Goal: Task Accomplishment & Management: Manage account settings

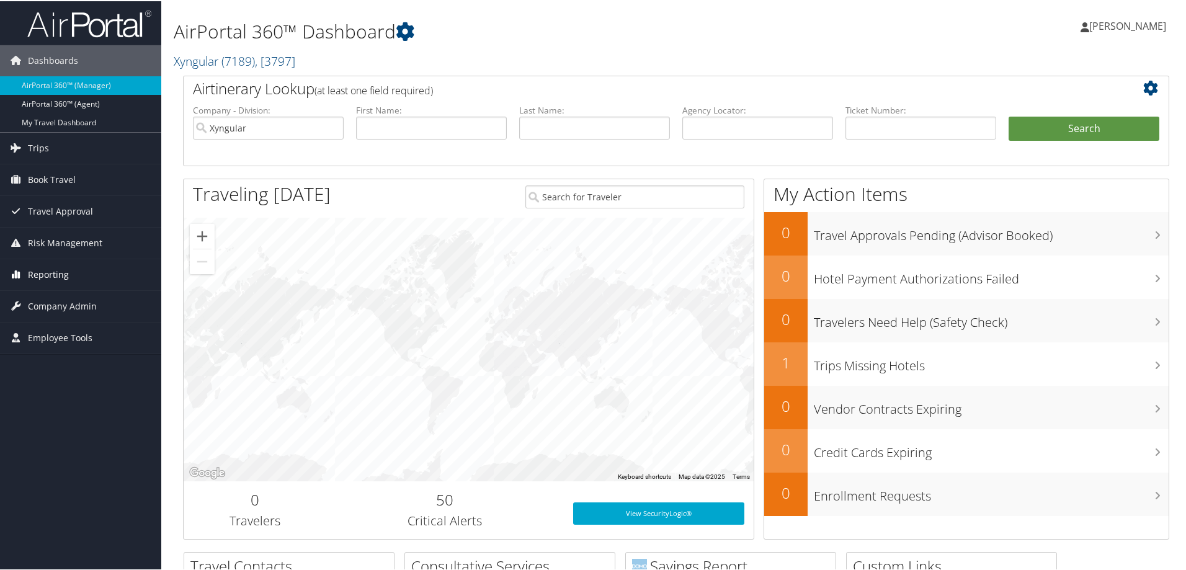
click at [60, 273] on span "Reporting" at bounding box center [48, 273] width 41 height 31
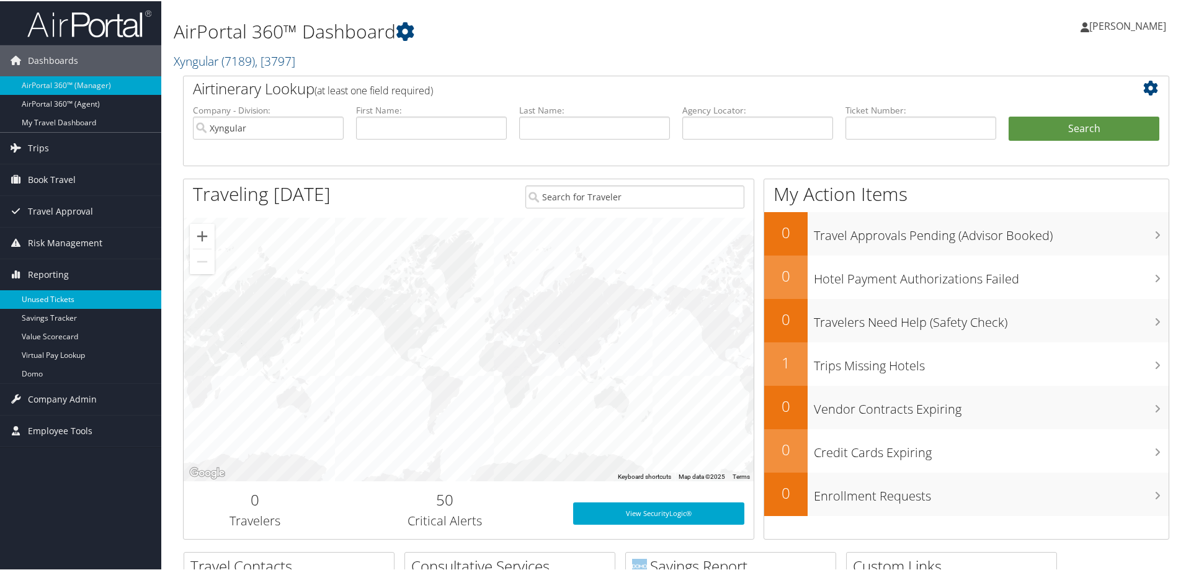
click at [60, 290] on link "Unused Tickets" at bounding box center [80, 298] width 161 height 19
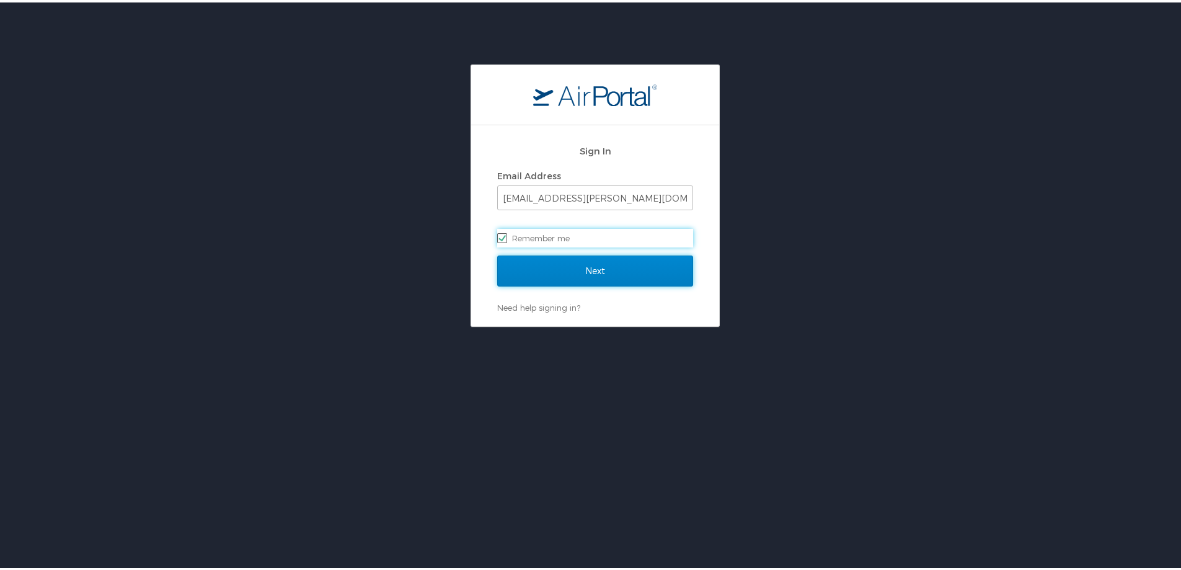
click at [529, 275] on input "Next" at bounding box center [595, 268] width 196 height 31
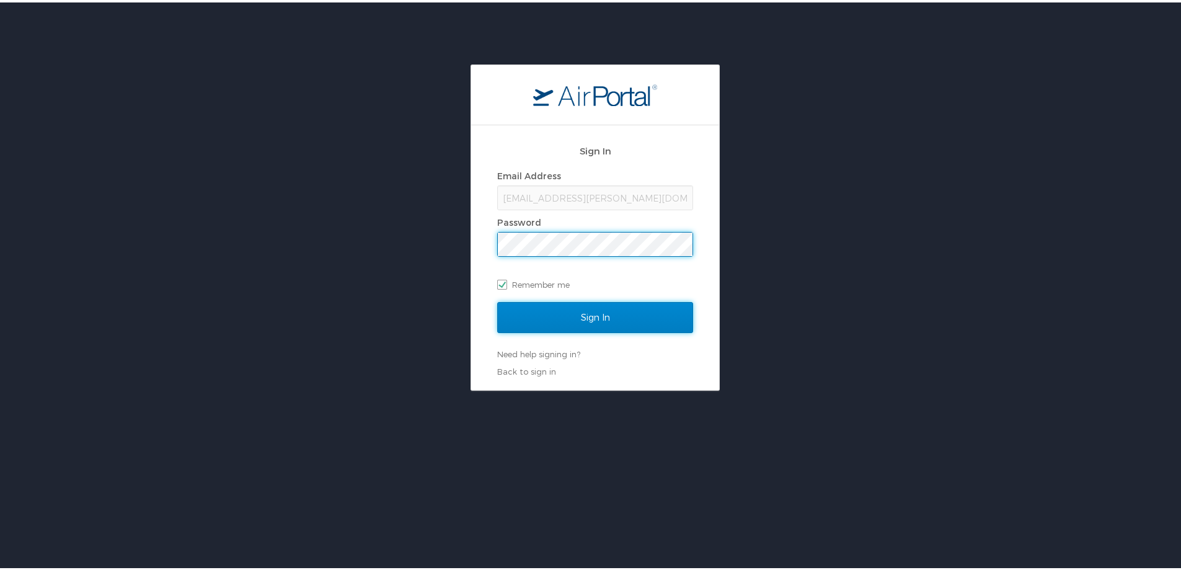
click at [533, 311] on input "Sign In" at bounding box center [595, 314] width 196 height 31
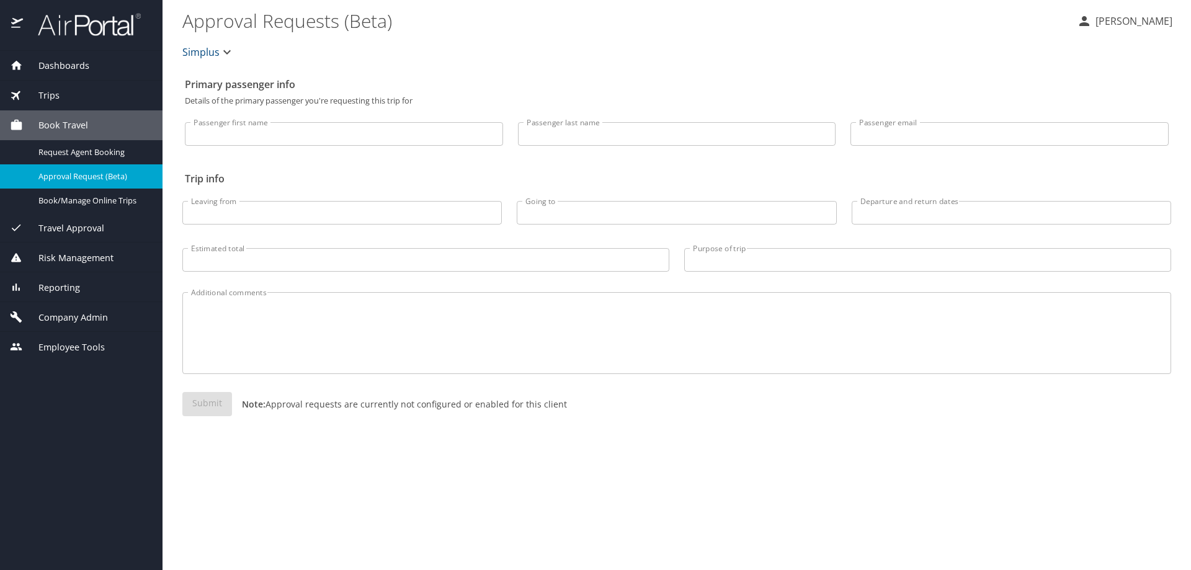
click at [46, 290] on span "Reporting" at bounding box center [51, 288] width 57 height 14
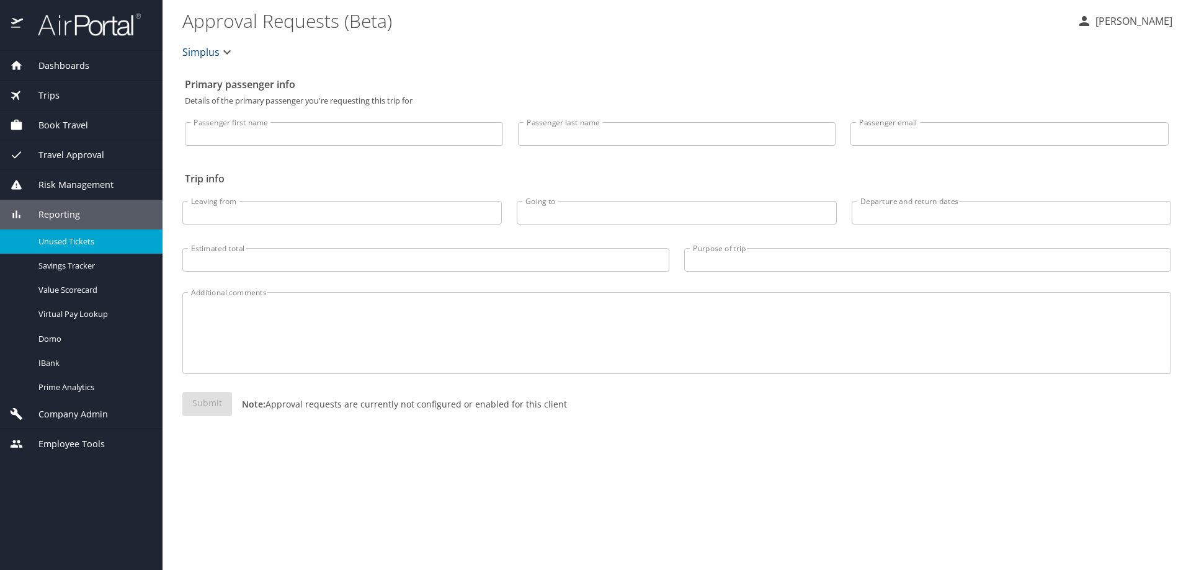
click at [67, 236] on span "Unused Tickets" at bounding box center [92, 242] width 109 height 12
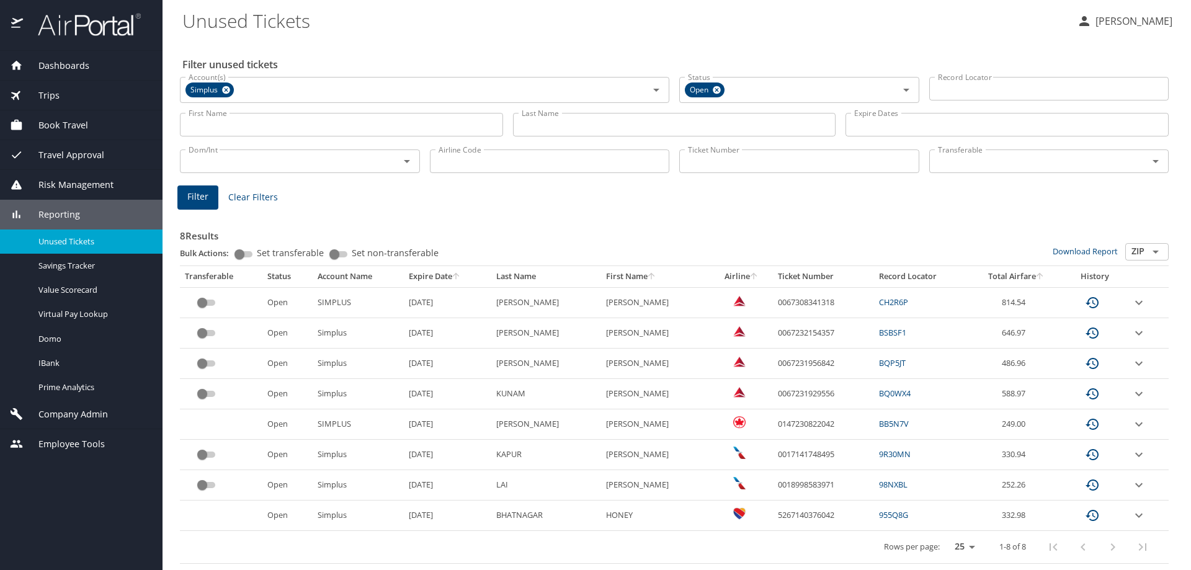
click at [556, 122] on input "Last Name" at bounding box center [674, 125] width 323 height 24
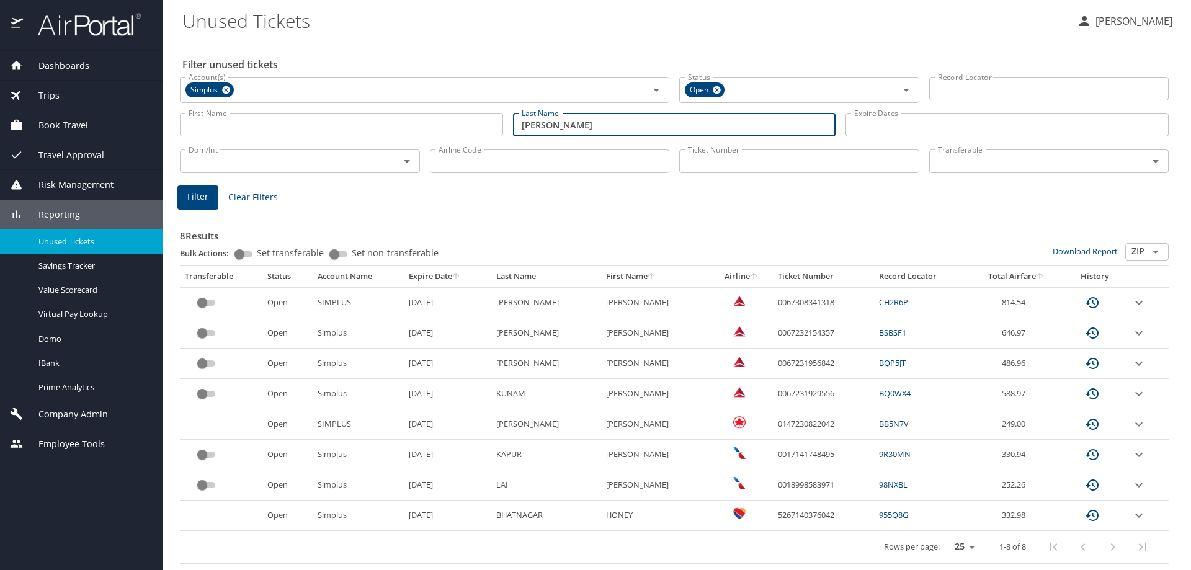
type input "ZANDER"
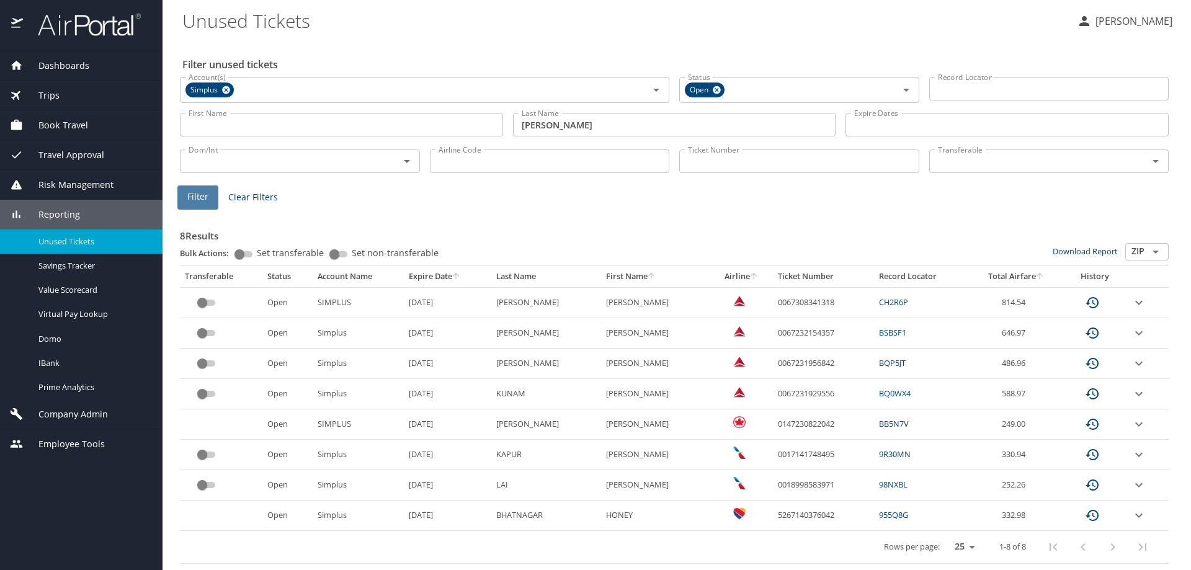
click at [197, 192] on span "Filter" at bounding box center [197, 197] width 21 height 16
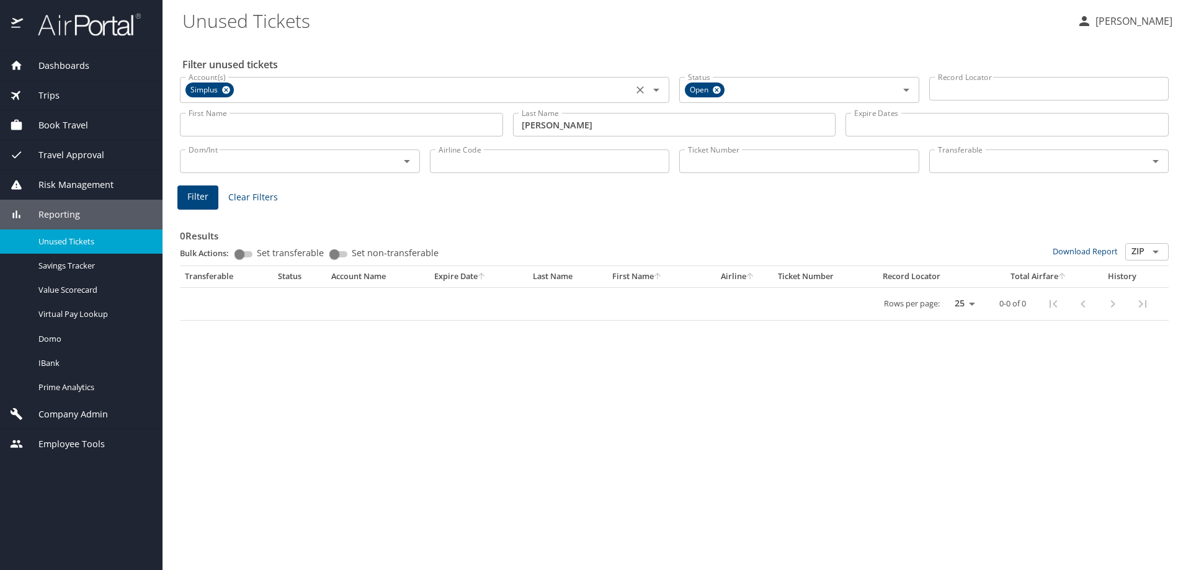
click at [224, 89] on icon at bounding box center [226, 90] width 8 height 8
click at [198, 193] on span "Filter" at bounding box center [197, 197] width 21 height 16
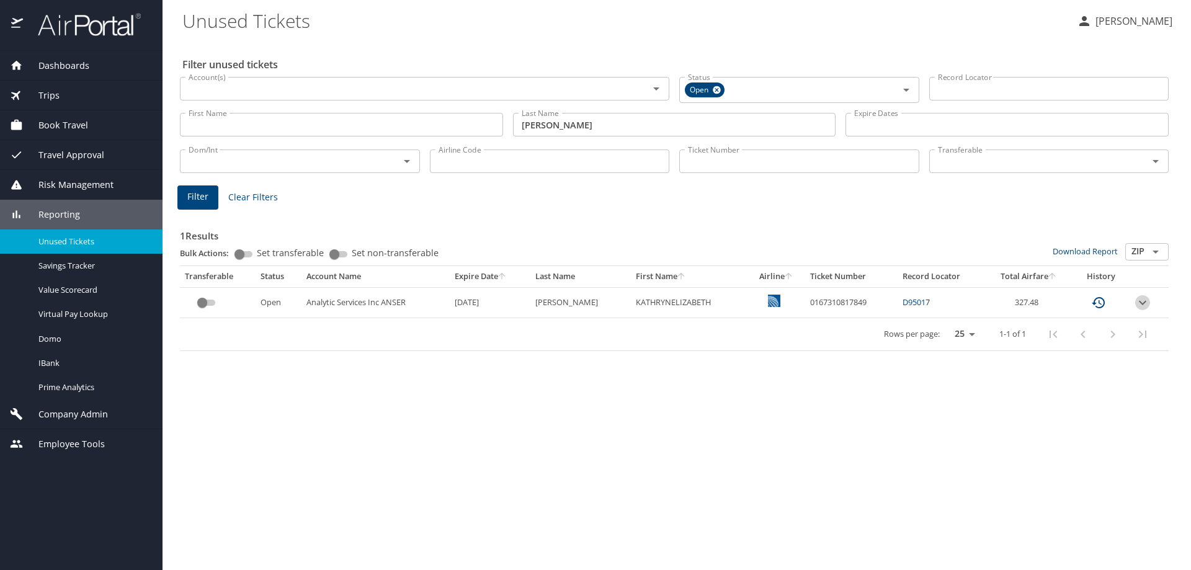
click at [1142, 306] on icon "expand row" at bounding box center [1142, 302] width 15 height 15
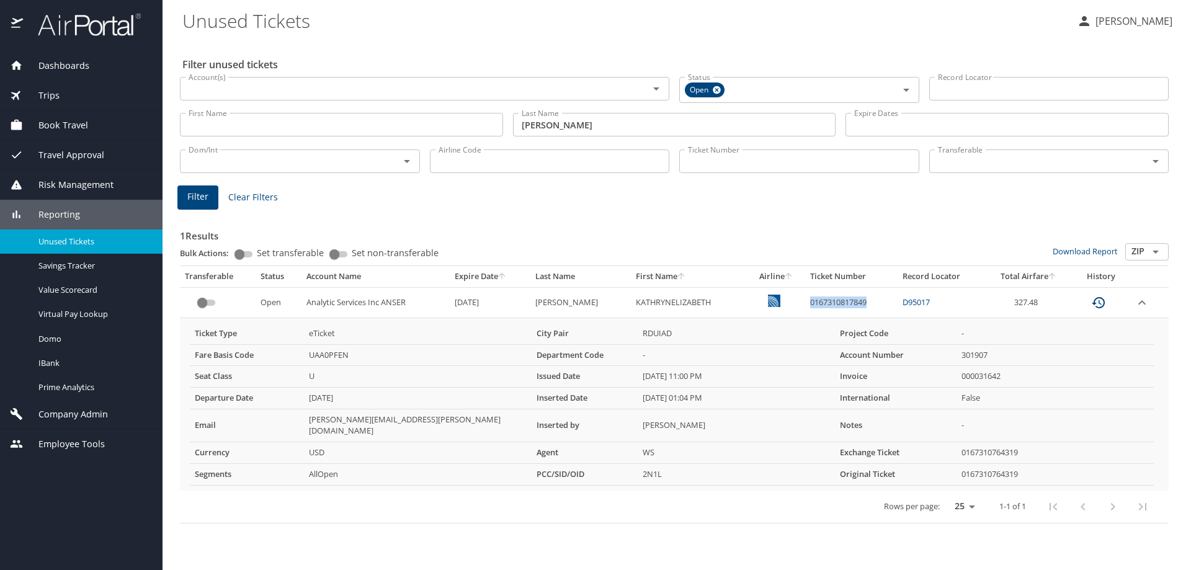
drag, startPoint x: 854, startPoint y: 307, endPoint x: 796, endPoint y: 309, distance: 59.0
click at [805, 309] on td "0167310817849" at bounding box center [851, 302] width 92 height 30
copy td "0167310817849"
click at [62, 418] on span "Company Admin" at bounding box center [65, 414] width 85 height 14
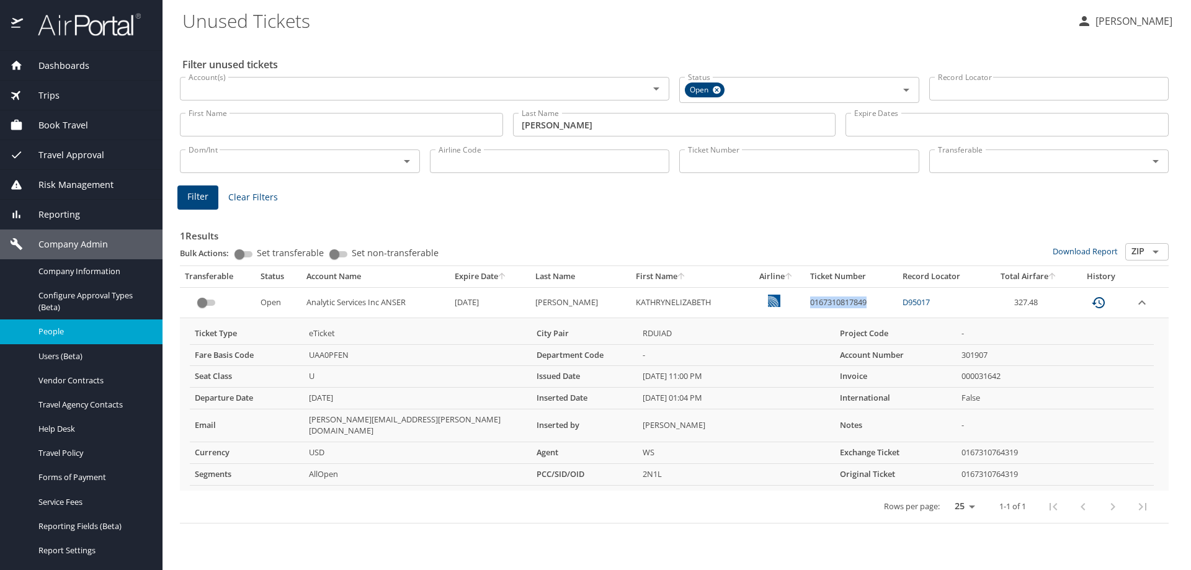
click at [58, 336] on span "People" at bounding box center [92, 332] width 109 height 12
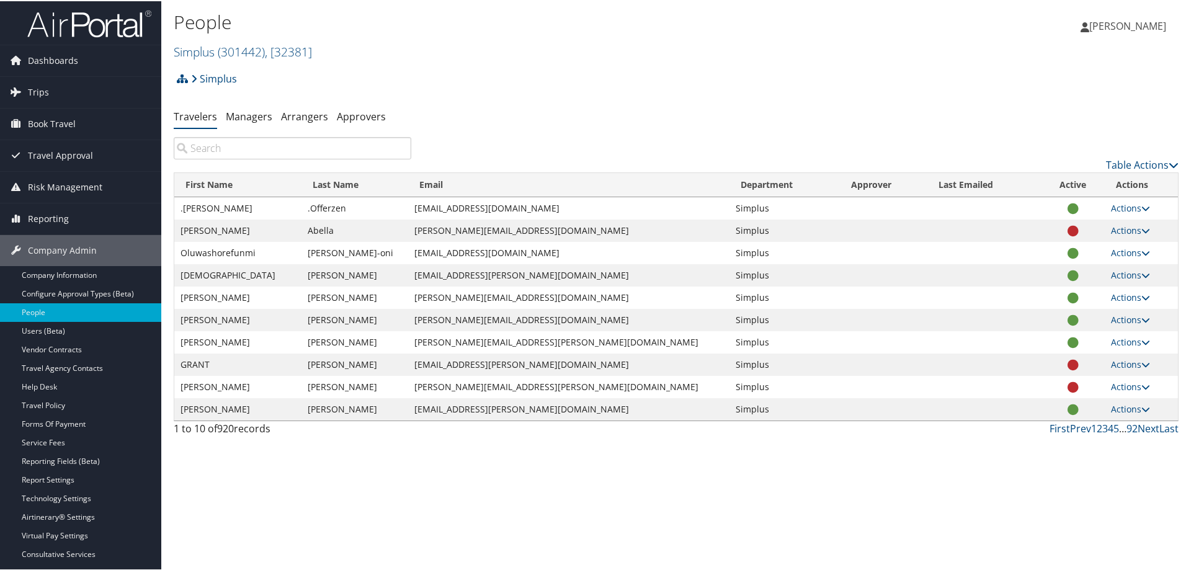
click at [203, 60] on h2 "Simplus ( 301442 ) , [ 32381 ]" at bounding box center [509, 49] width 670 height 21
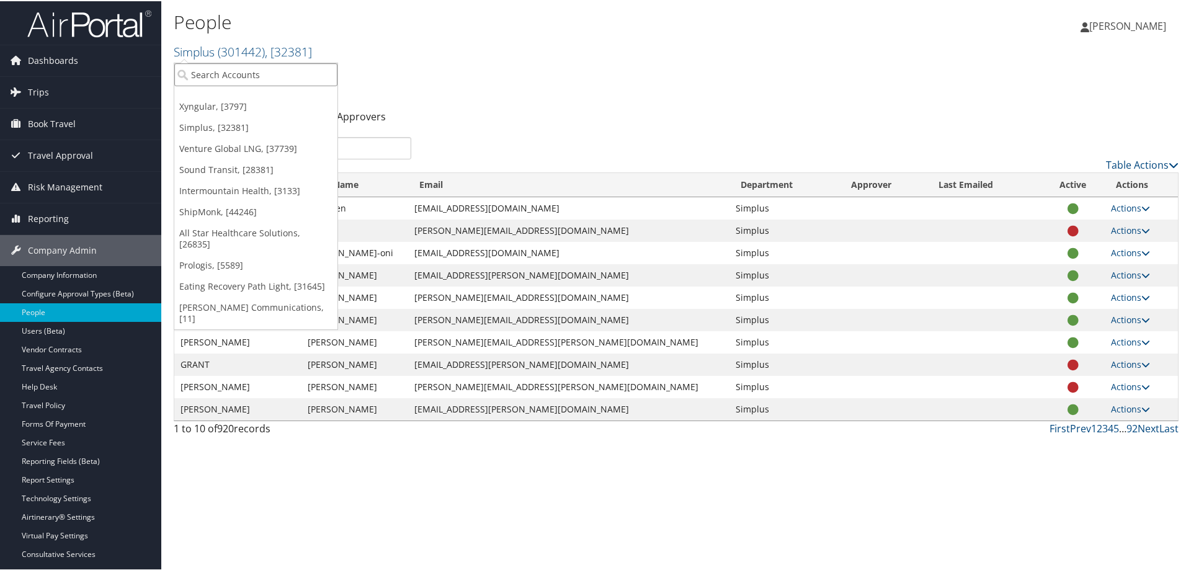
click at [210, 75] on input "search" at bounding box center [255, 73] width 163 height 23
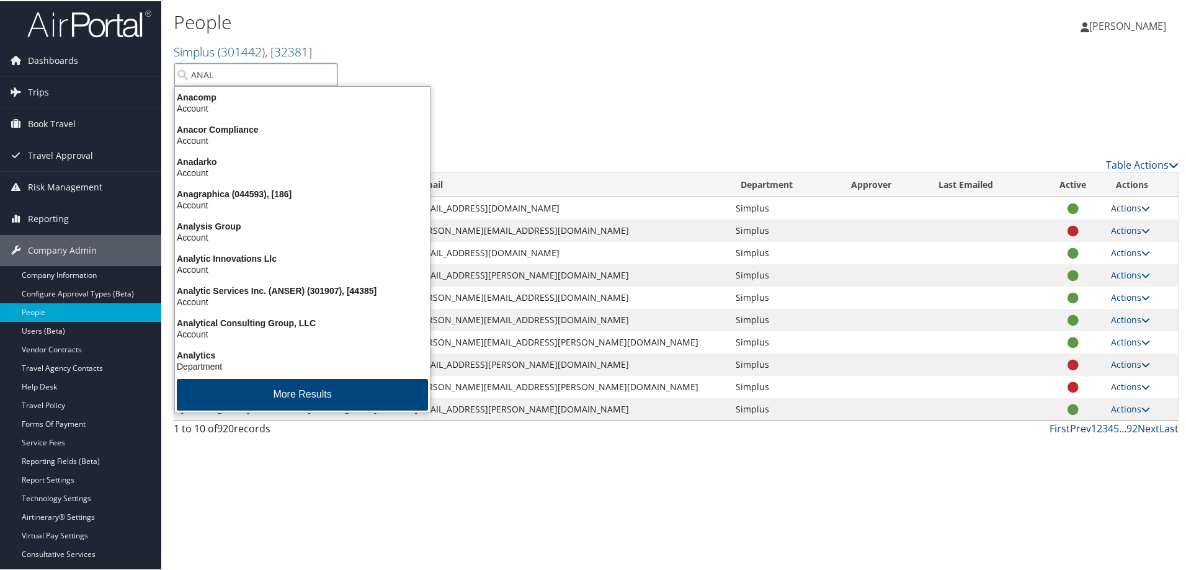
type input "ANALY"
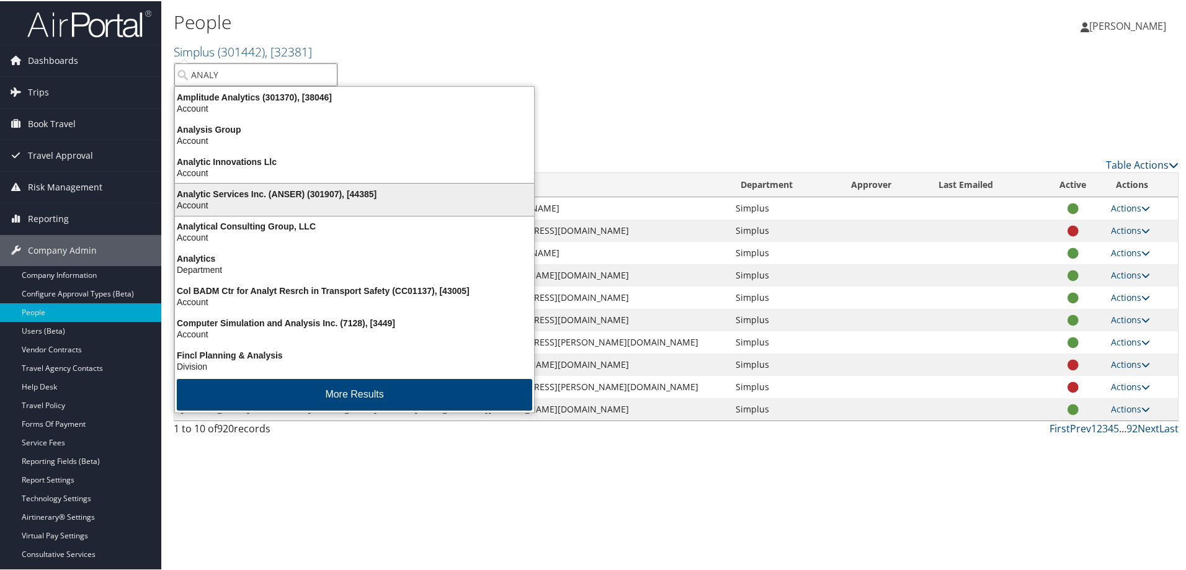
click at [265, 197] on div "Analytic Services Inc. (ANSER) (301907), [44385]" at bounding box center [354, 192] width 374 height 11
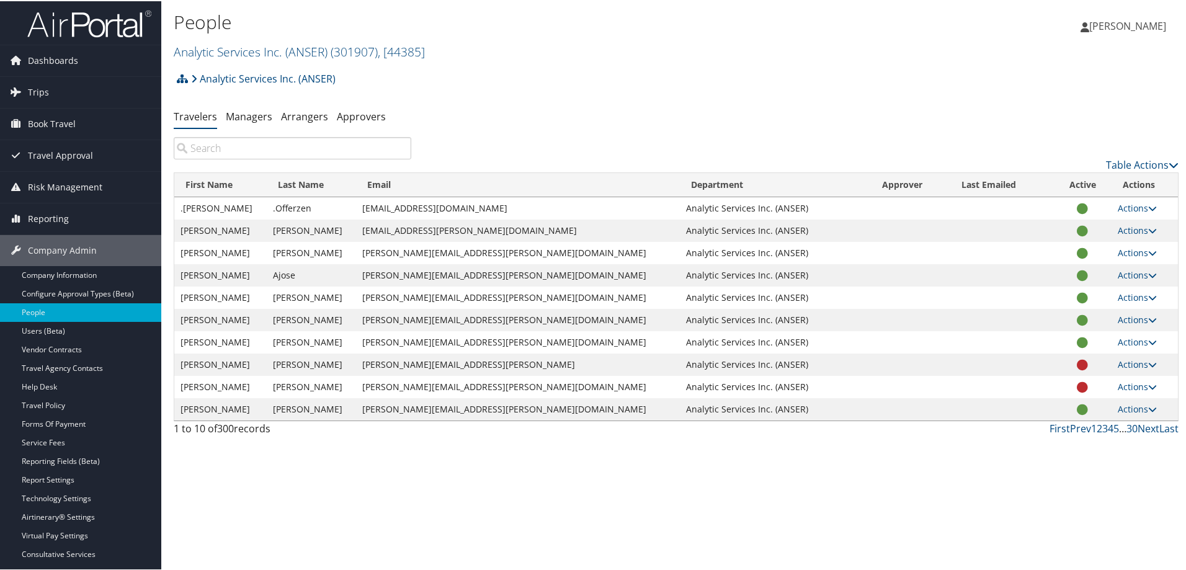
click at [236, 146] on input "search" at bounding box center [292, 147] width 237 height 22
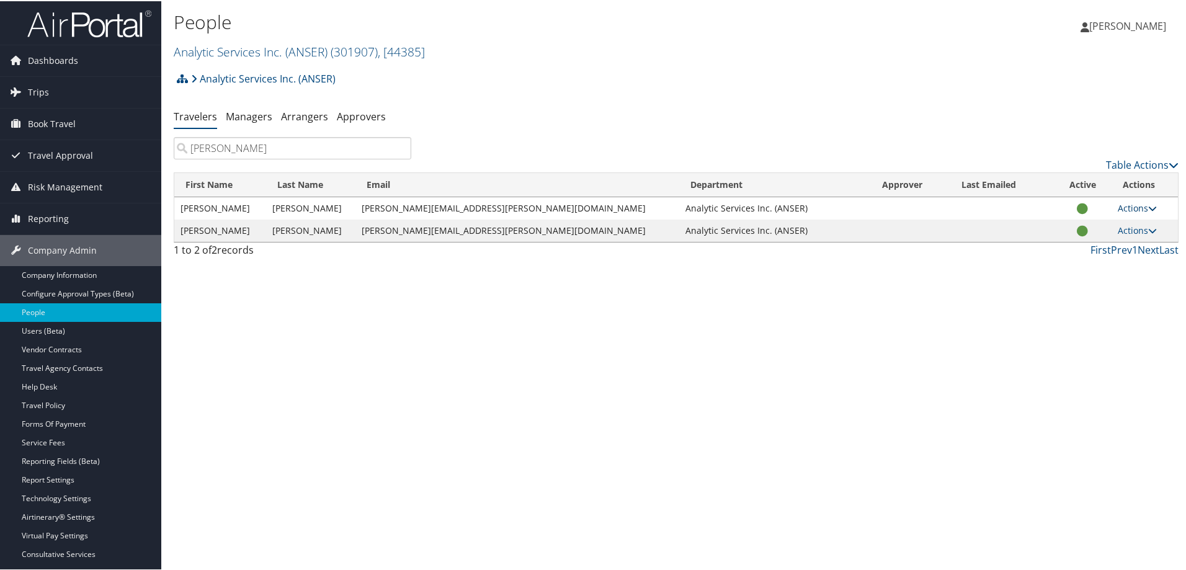
type input "ZANDER"
click at [1119, 205] on link "Actions" at bounding box center [1136, 207] width 39 height 12
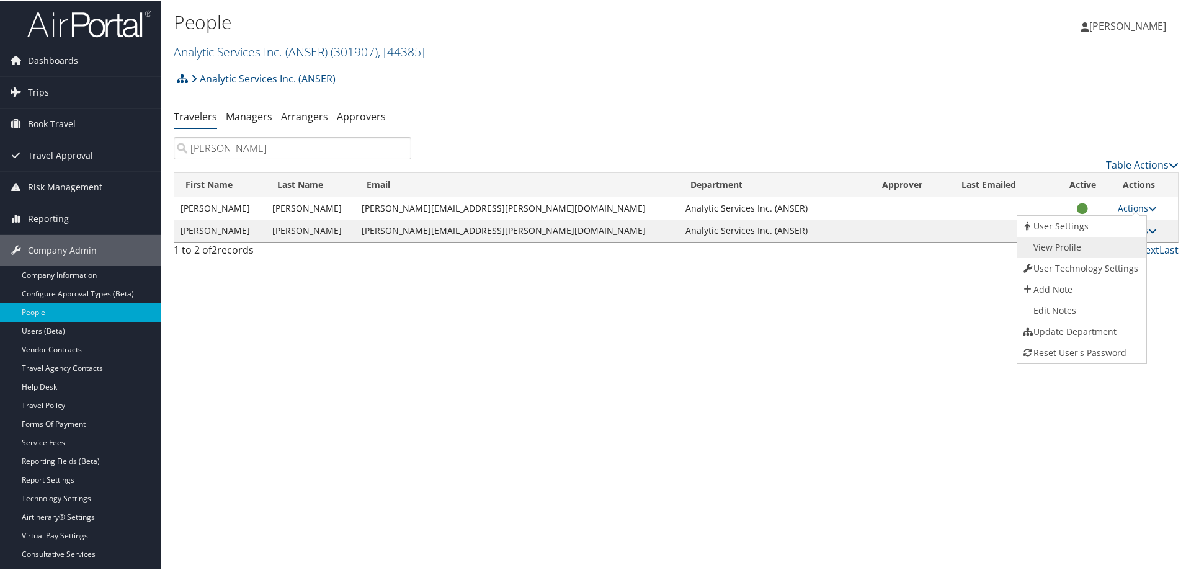
click at [1050, 246] on link "View Profile" at bounding box center [1080, 246] width 126 height 21
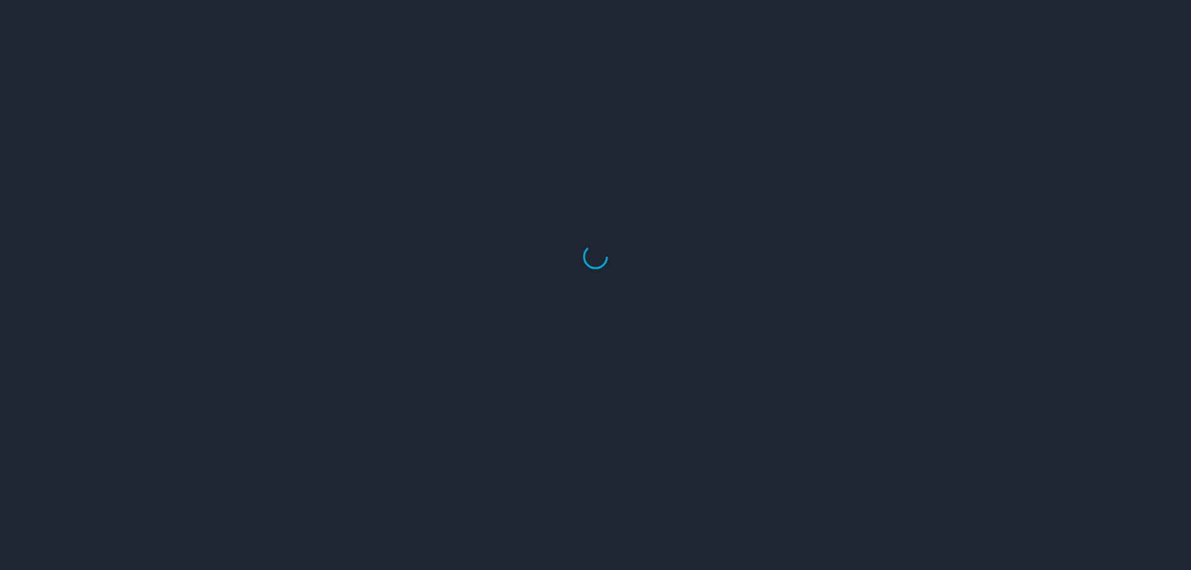
select select "US"
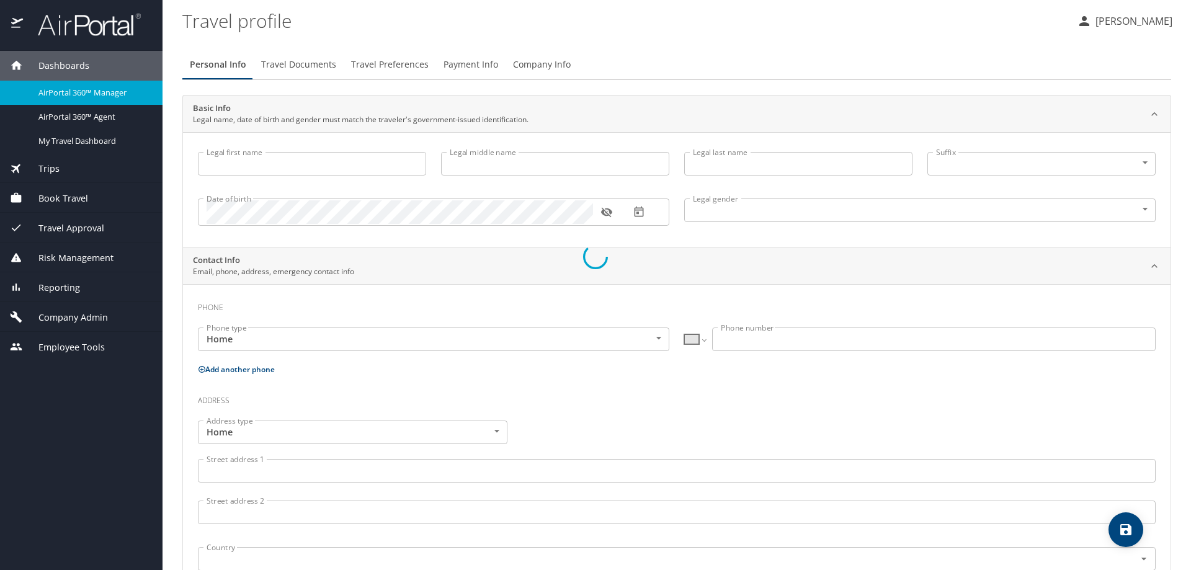
type input "Kathryn"
type input "Elizabeth"
type input "Zander"
type input "Female"
type input "Kathryn"
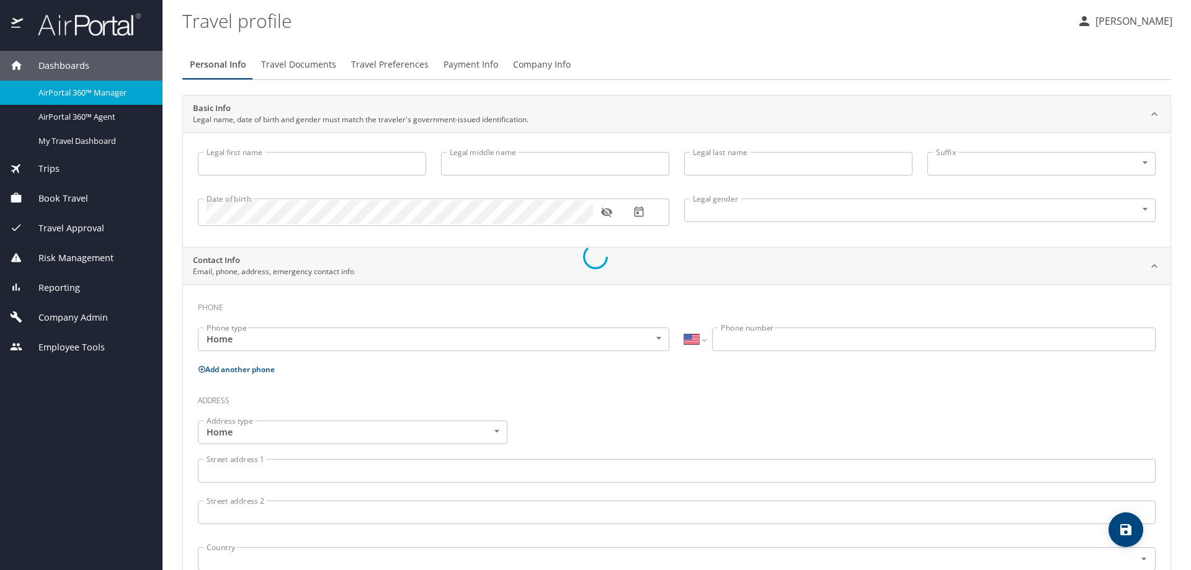
type input "Zander"
type input "(703) 887-8103"
type input "kathryn.e.zander.ctr@mail.mil"
select select "US"
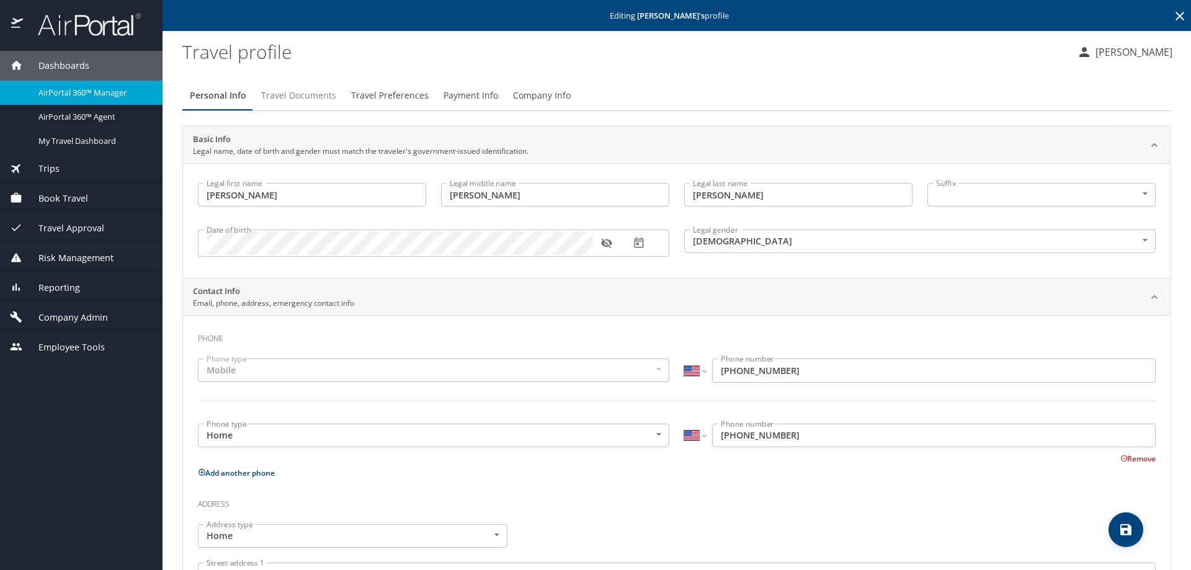
click at [309, 98] on span "Travel Documents" at bounding box center [298, 96] width 75 height 16
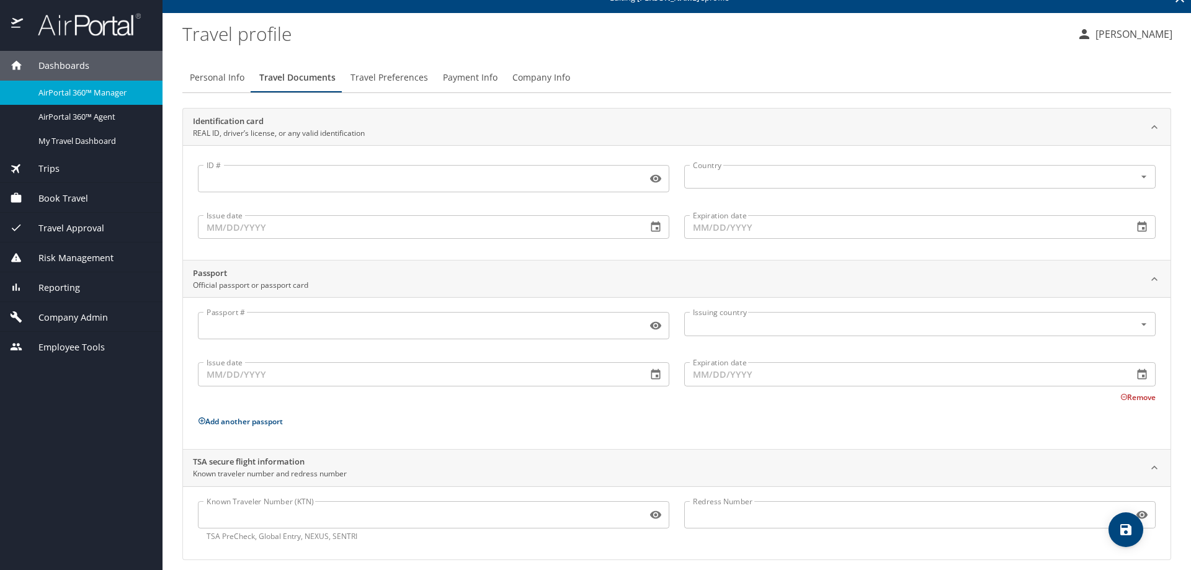
scroll to position [28, 0]
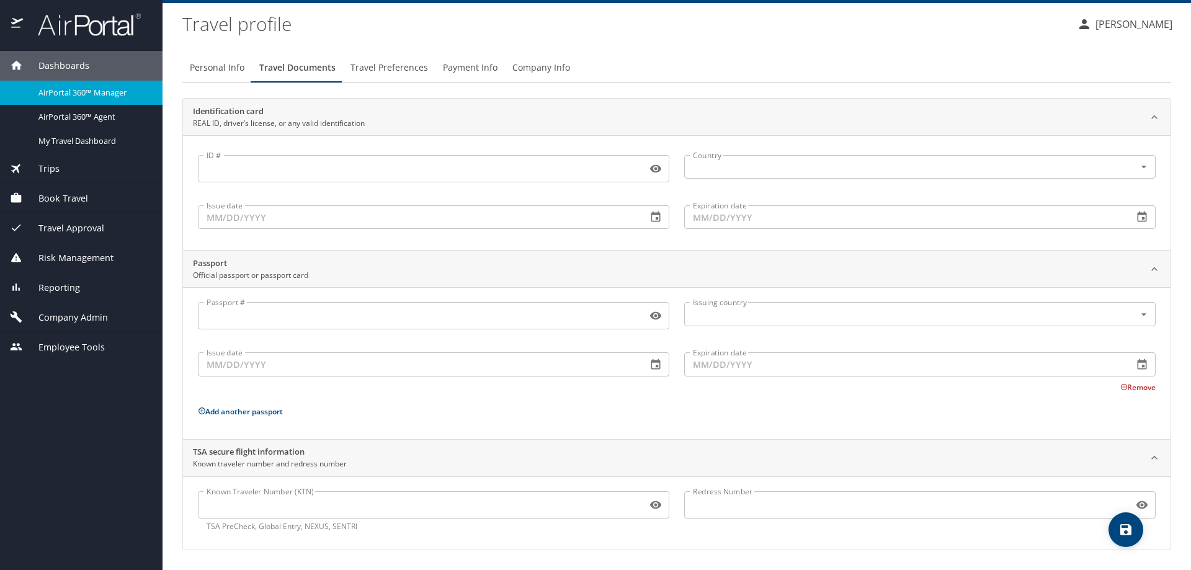
click at [301, 513] on input "Known Traveler Number (KTN)" at bounding box center [420, 505] width 444 height 24
click at [295, 501] on input "Known Traveler Number (KTN)" at bounding box center [420, 505] width 444 height 24
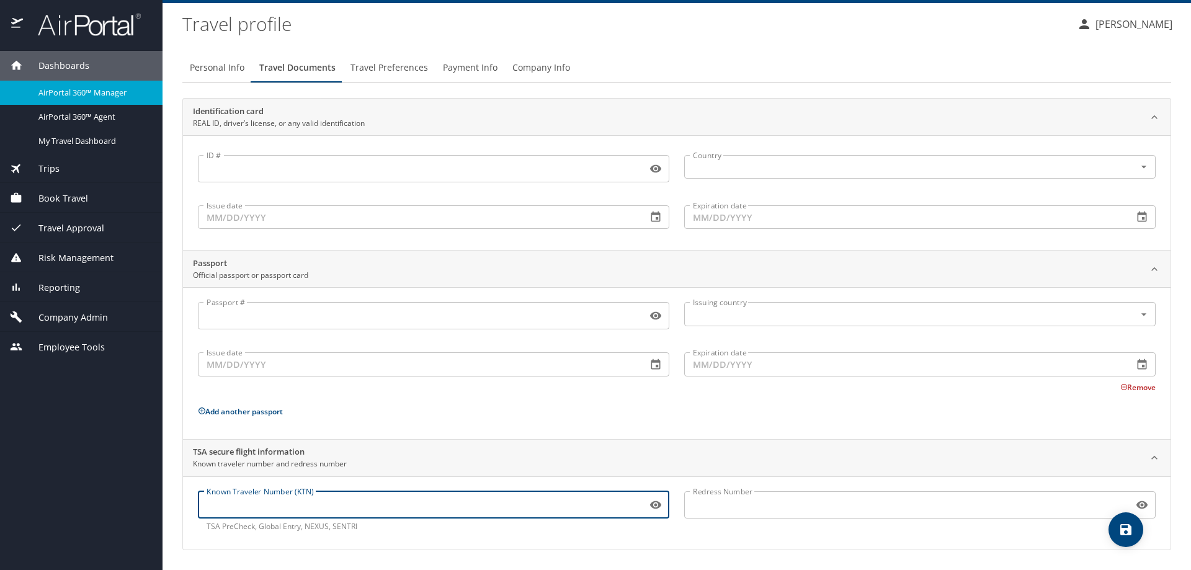
paste input "TT116741Z"
type input "TT116741Z"
click at [1131, 528] on icon "save" at bounding box center [1125, 529] width 11 height 11
